Goal: Navigation & Orientation: Go to known website

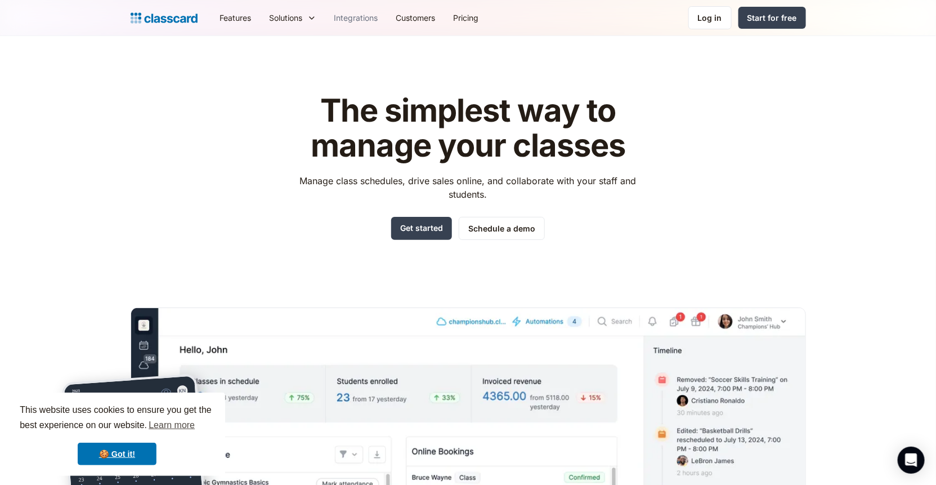
click at [378, 5] on link "Integrations" at bounding box center [356, 17] width 62 height 25
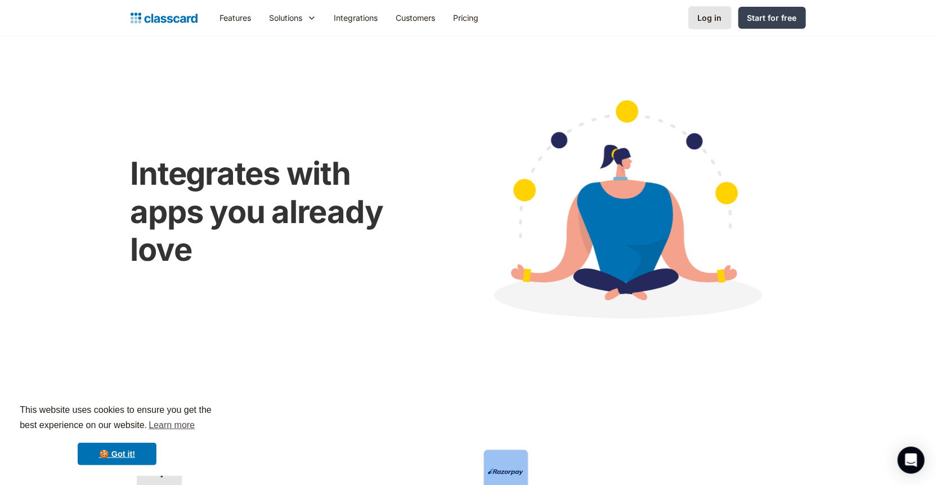
click at [710, 15] on div "Log in" at bounding box center [710, 18] width 24 height 12
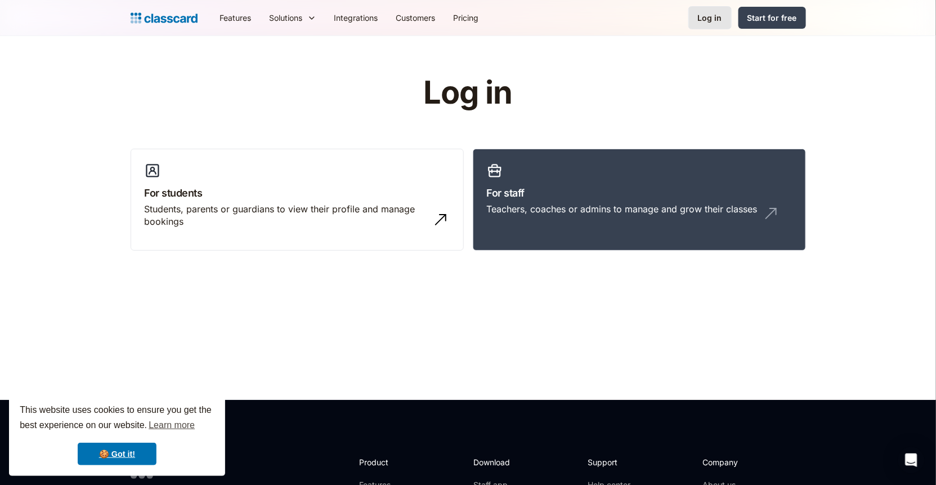
click at [715, 18] on div "Log in" at bounding box center [710, 18] width 24 height 12
click at [708, 13] on div "Log in" at bounding box center [710, 18] width 24 height 12
